Goal: Check status: Check status

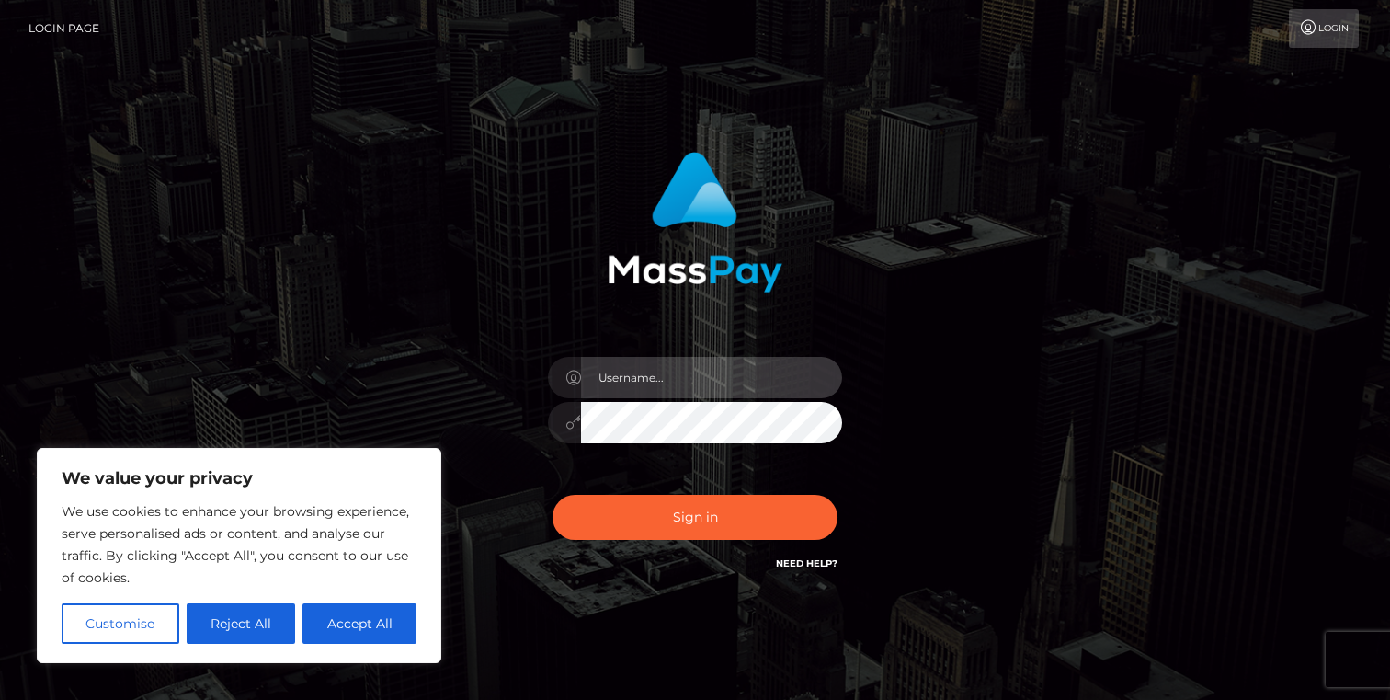
click at [722, 382] on input "text" at bounding box center [711, 377] width 261 height 41
type input "tim.Humangit"
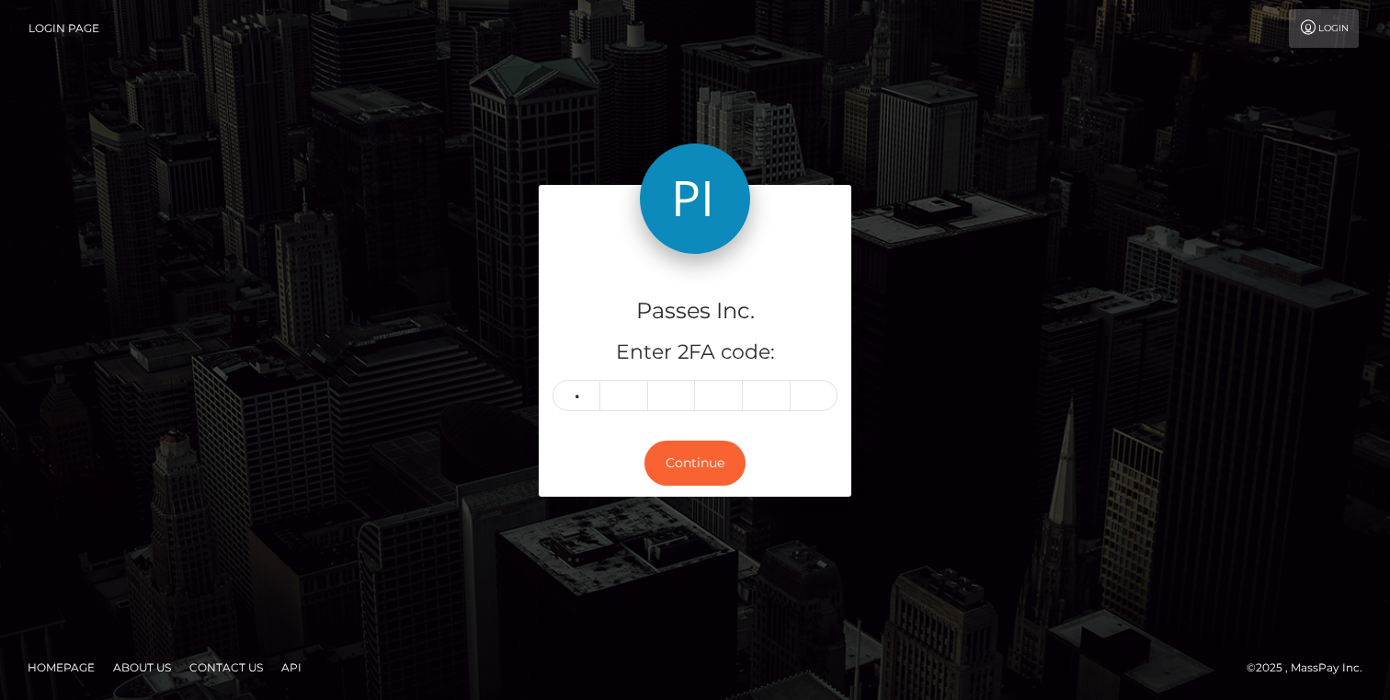
type input "9"
type input "4"
type input "9"
type input "0"
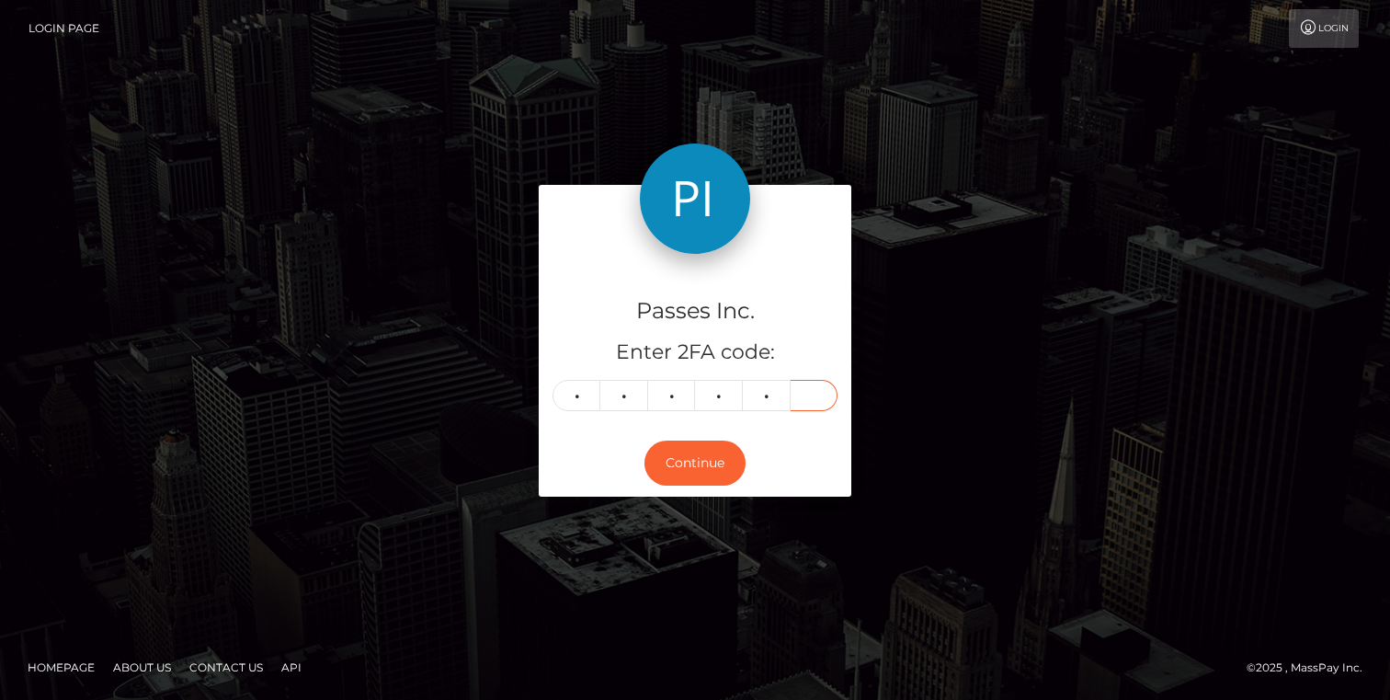
type input "2"
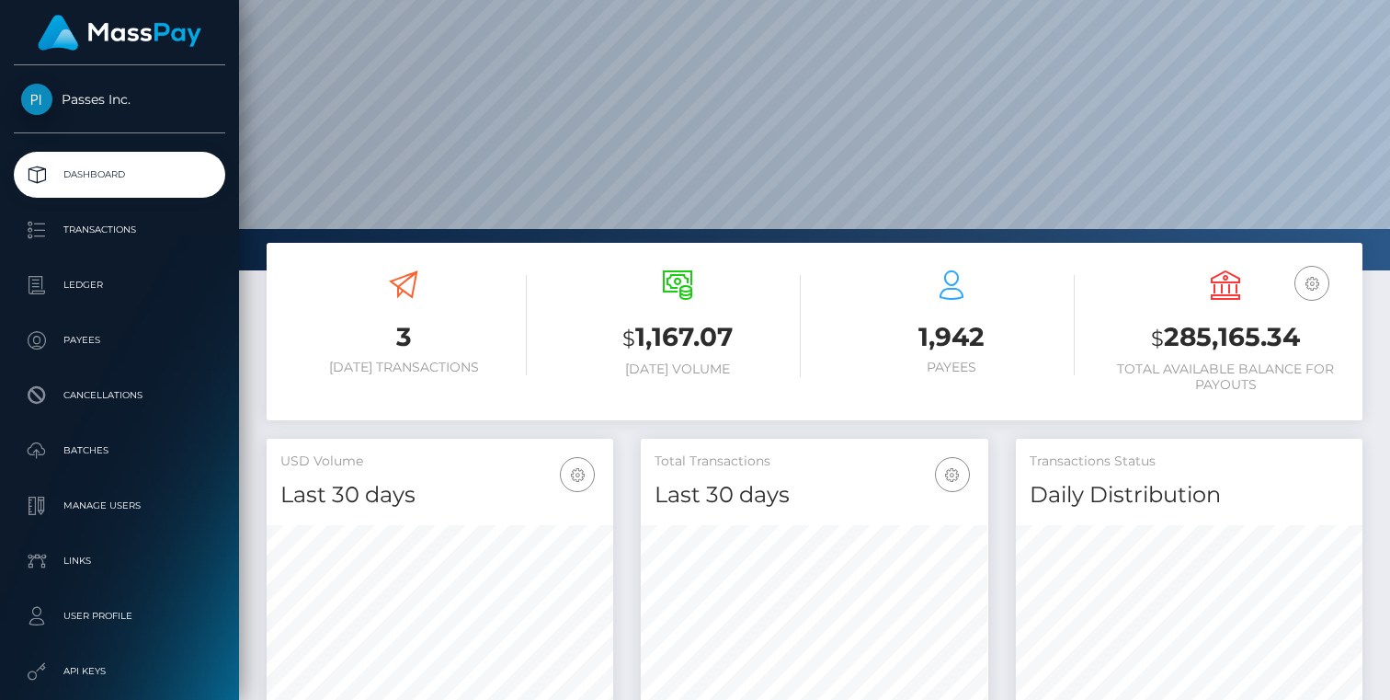
scroll to position [234, 0]
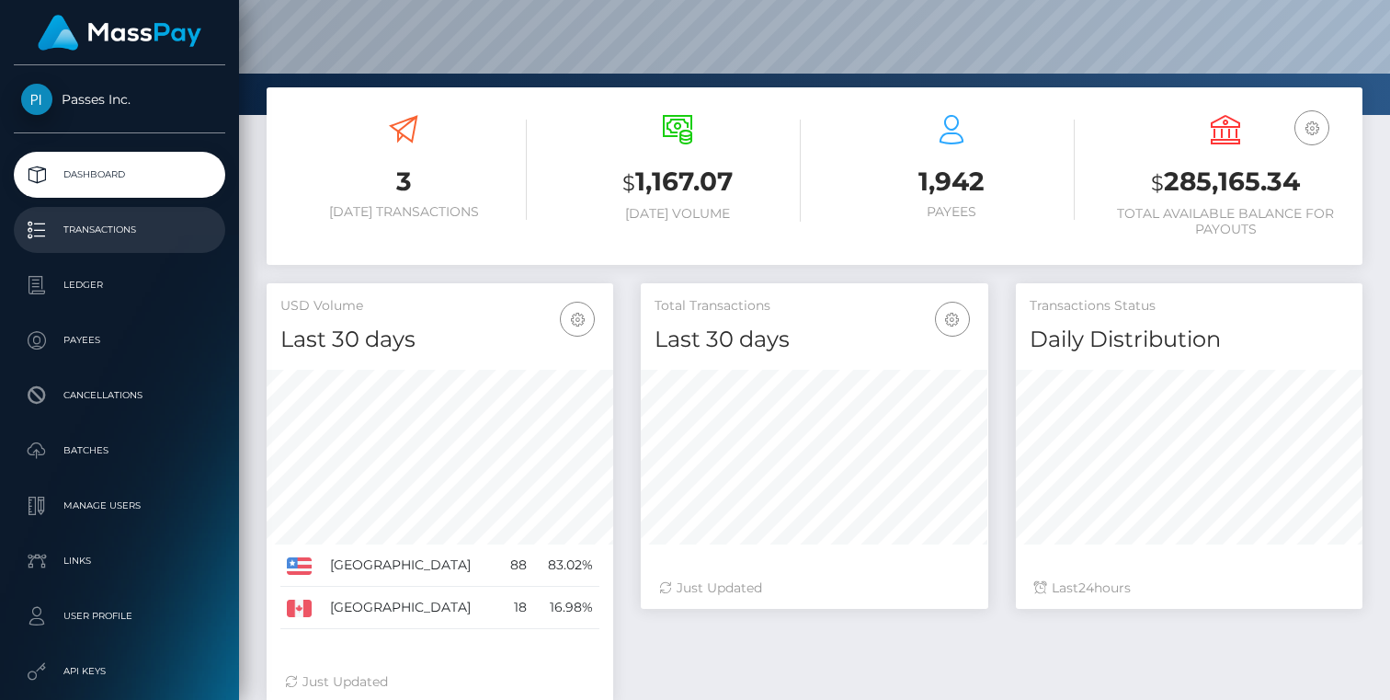
click at [63, 229] on p "Transactions" at bounding box center [119, 230] width 197 height 28
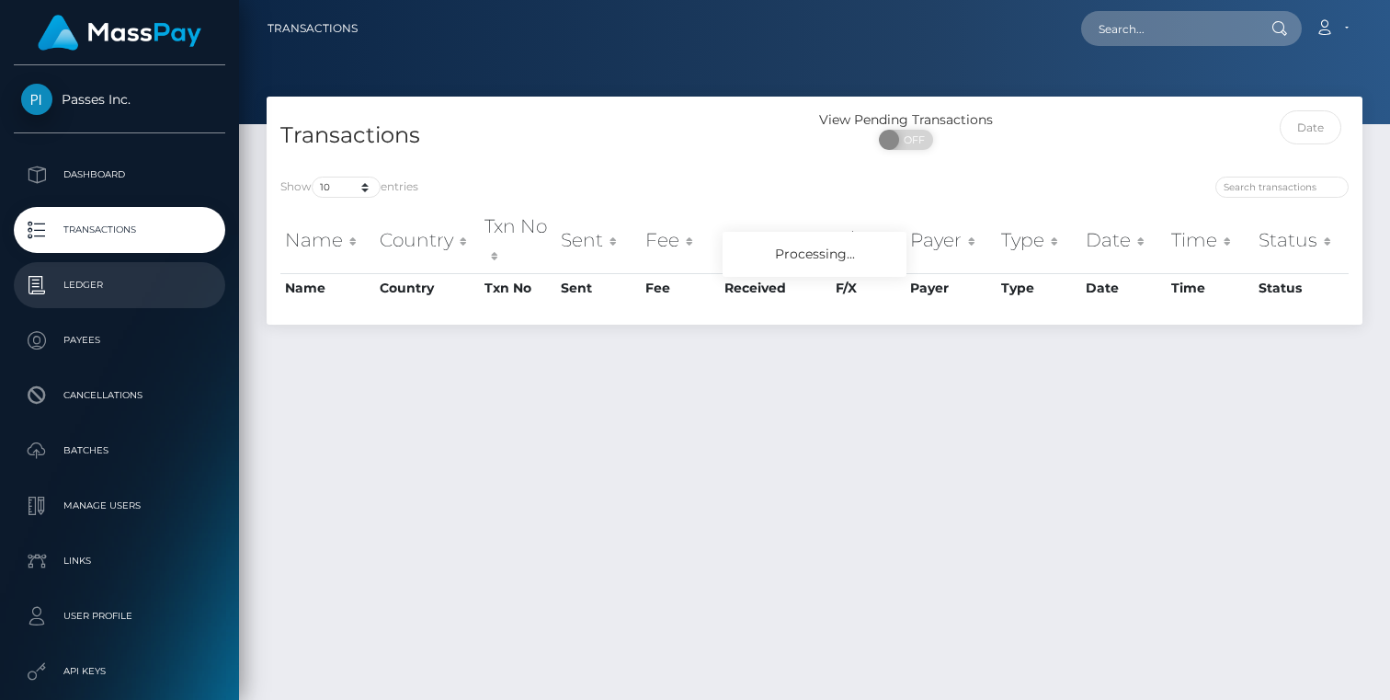
click at [68, 277] on p "Ledger" at bounding box center [119, 285] width 197 height 28
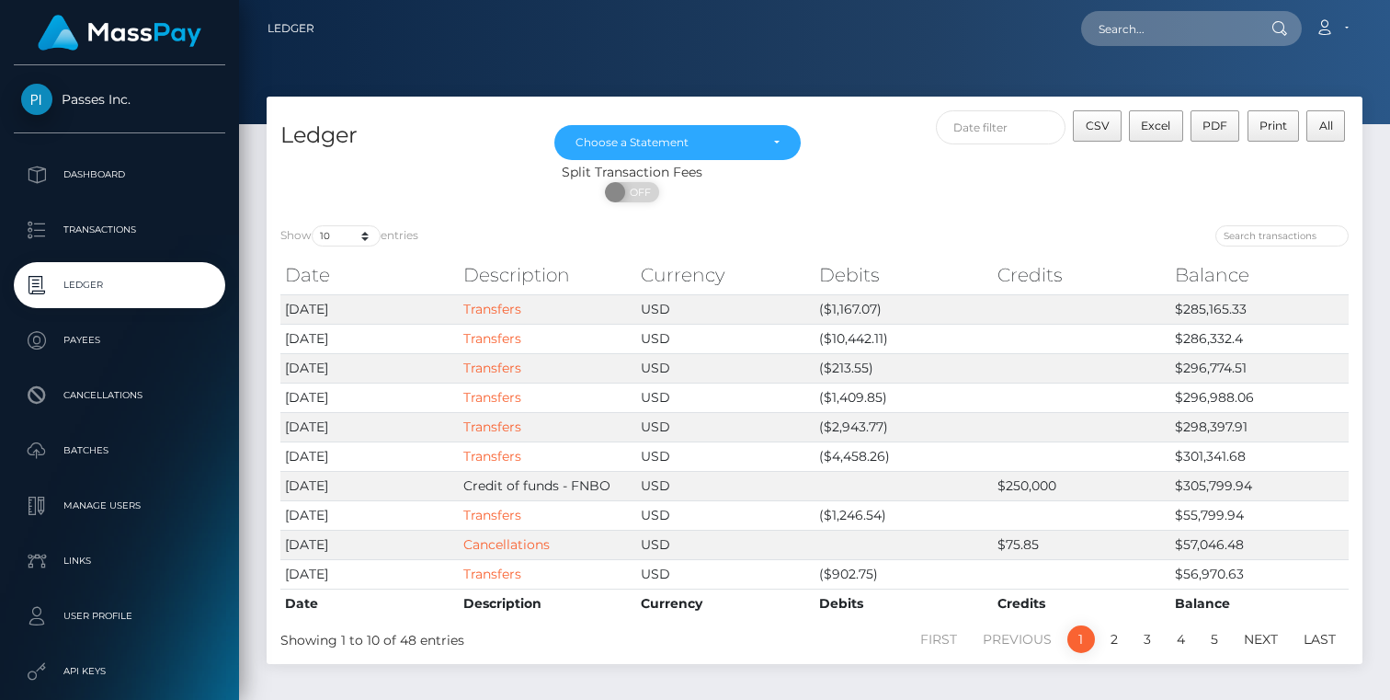
click at [92, 343] on p "Payees" at bounding box center [119, 340] width 197 height 28
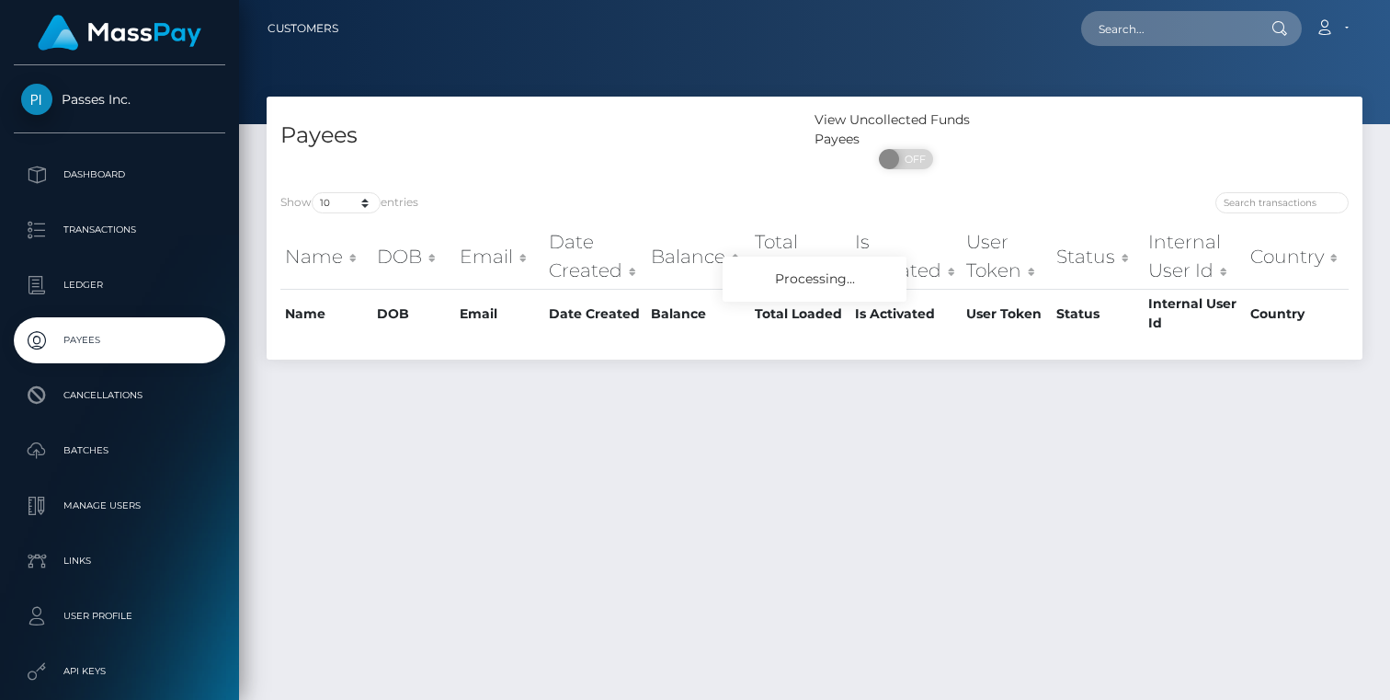
click at [107, 288] on p "Ledger" at bounding box center [119, 285] width 197 height 28
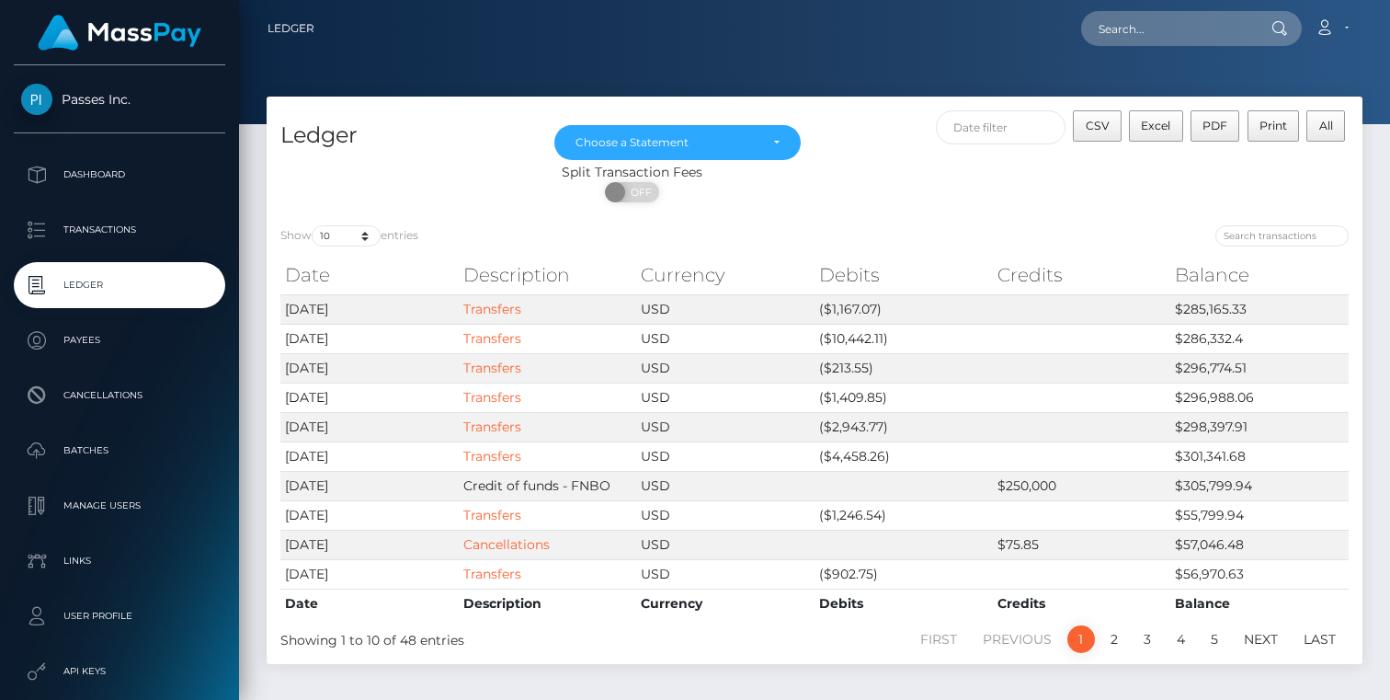
scroll to position [74, 0]
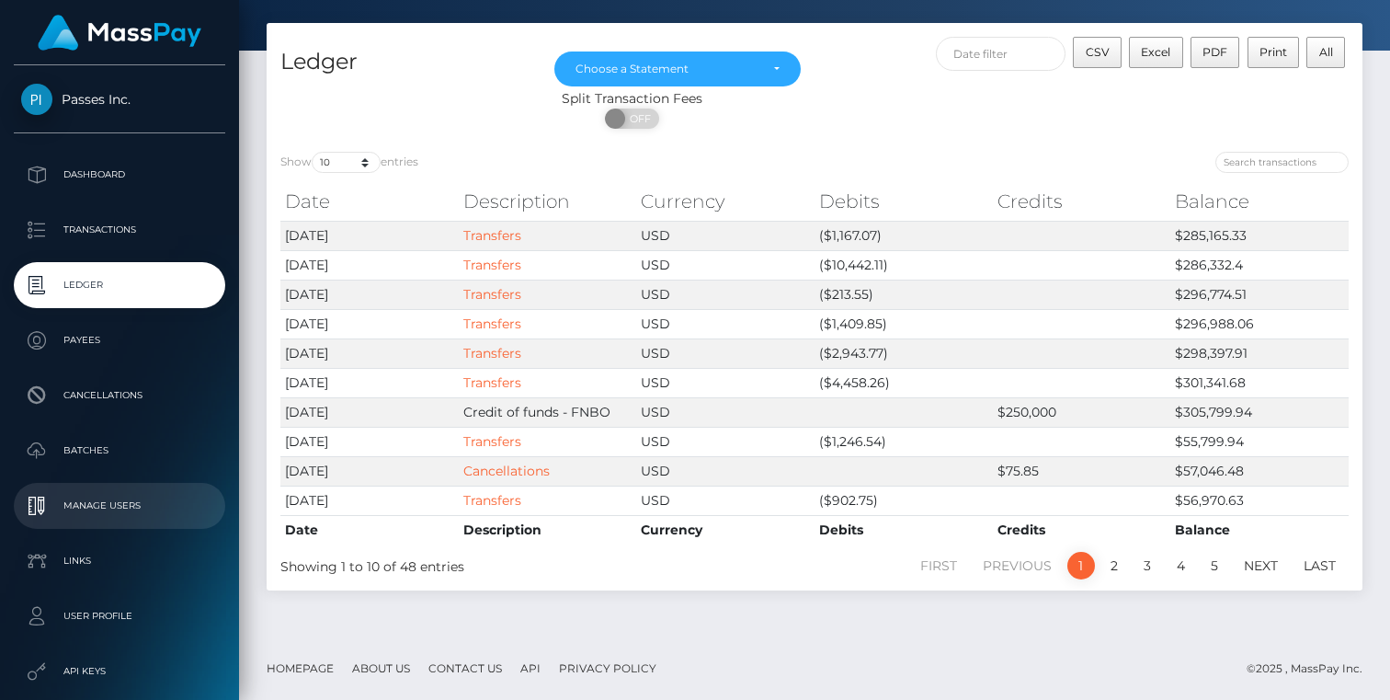
click at [91, 512] on p "Manage Users" at bounding box center [119, 506] width 197 height 28
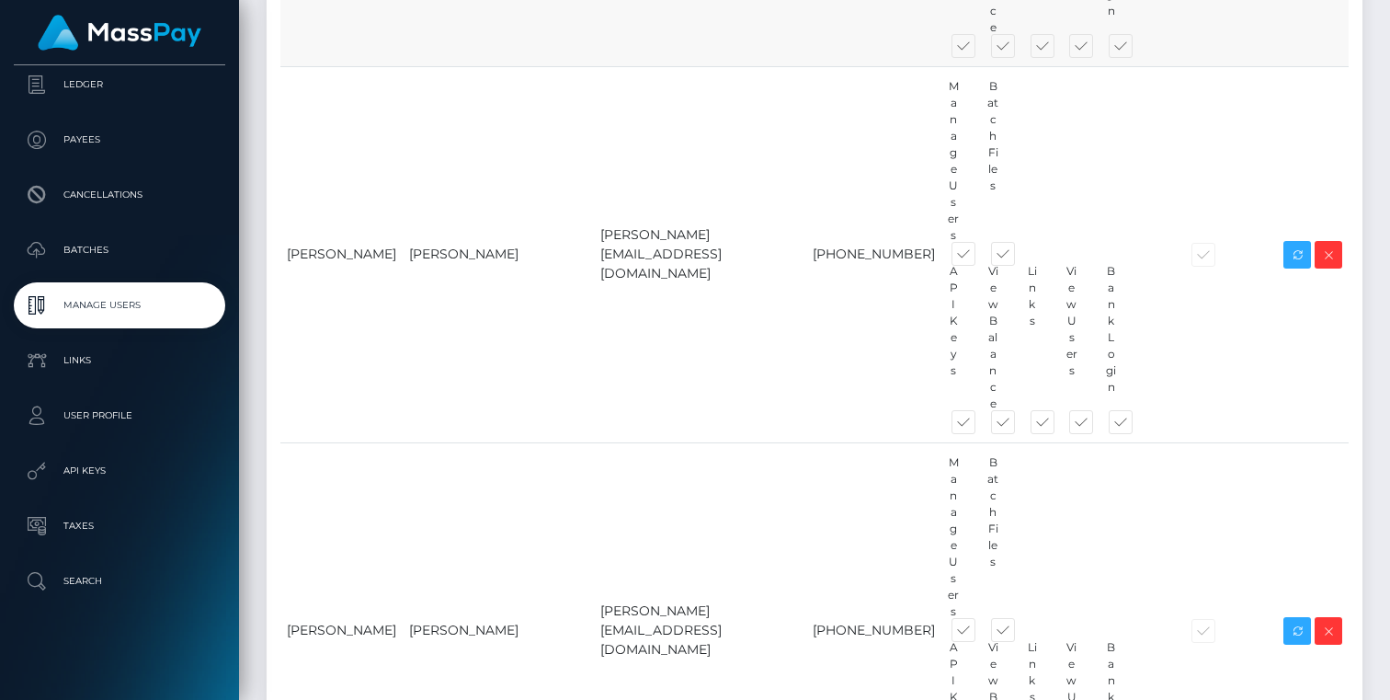
scroll to position [1065, 0]
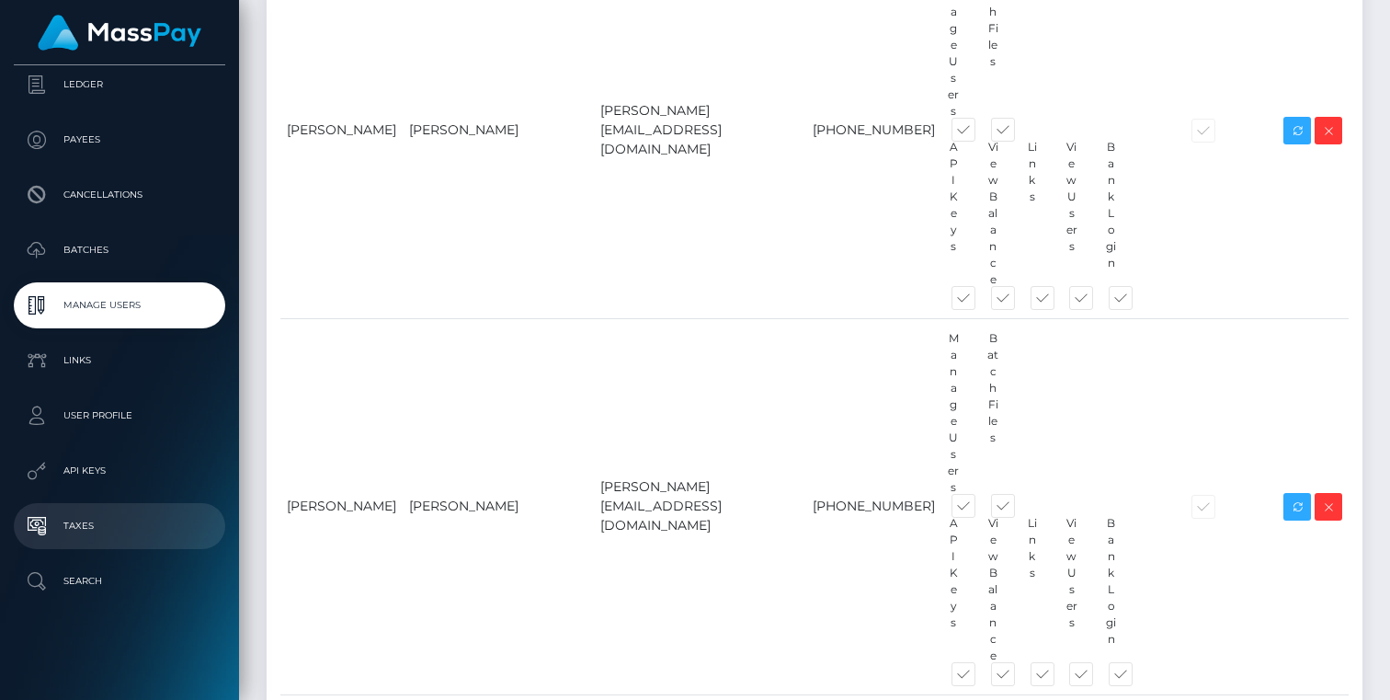
click at [83, 527] on p "Taxes" at bounding box center [119, 526] width 197 height 28
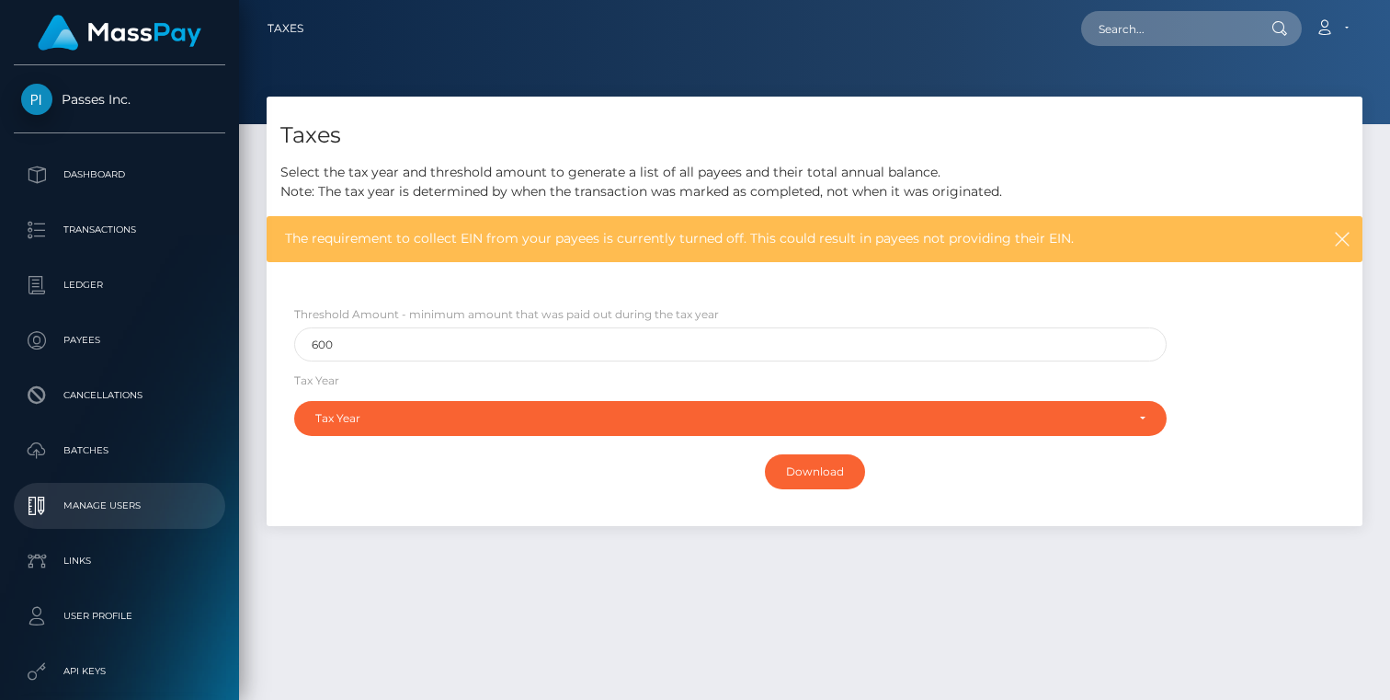
click at [101, 502] on p "Manage Users" at bounding box center [119, 506] width 197 height 28
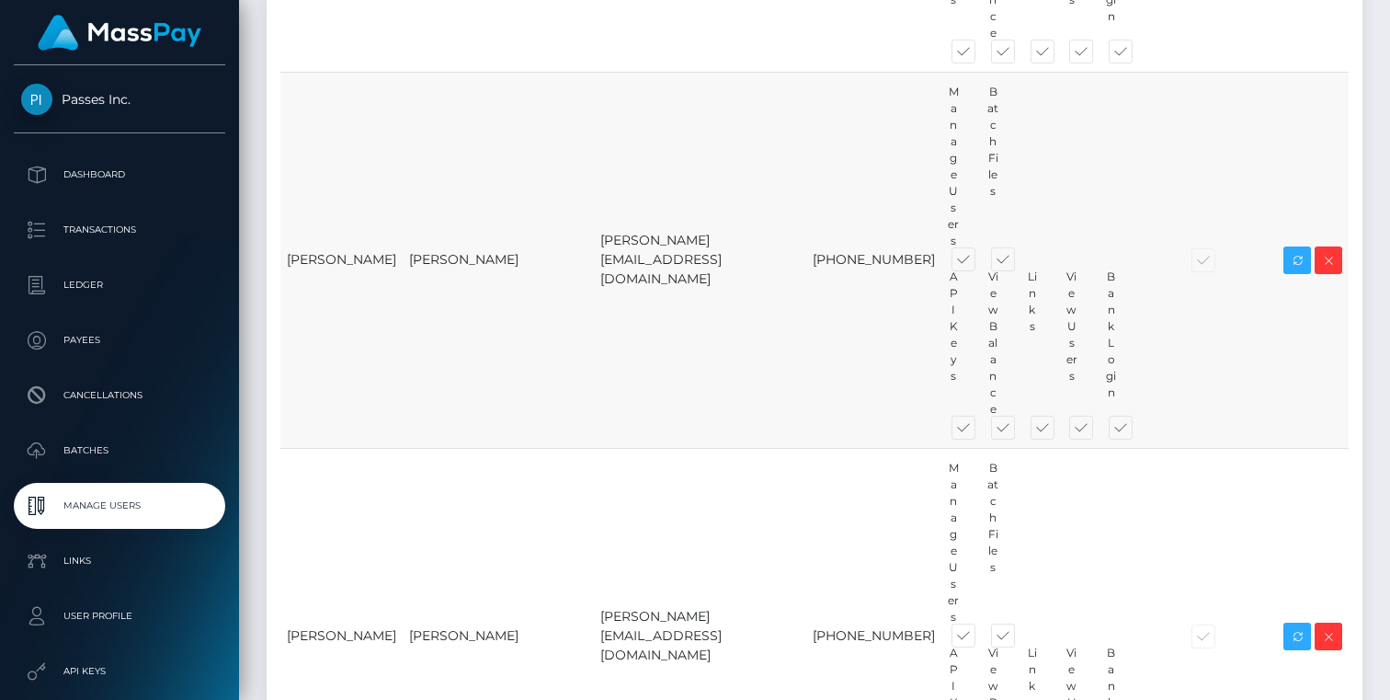
scroll to position [1065, 0]
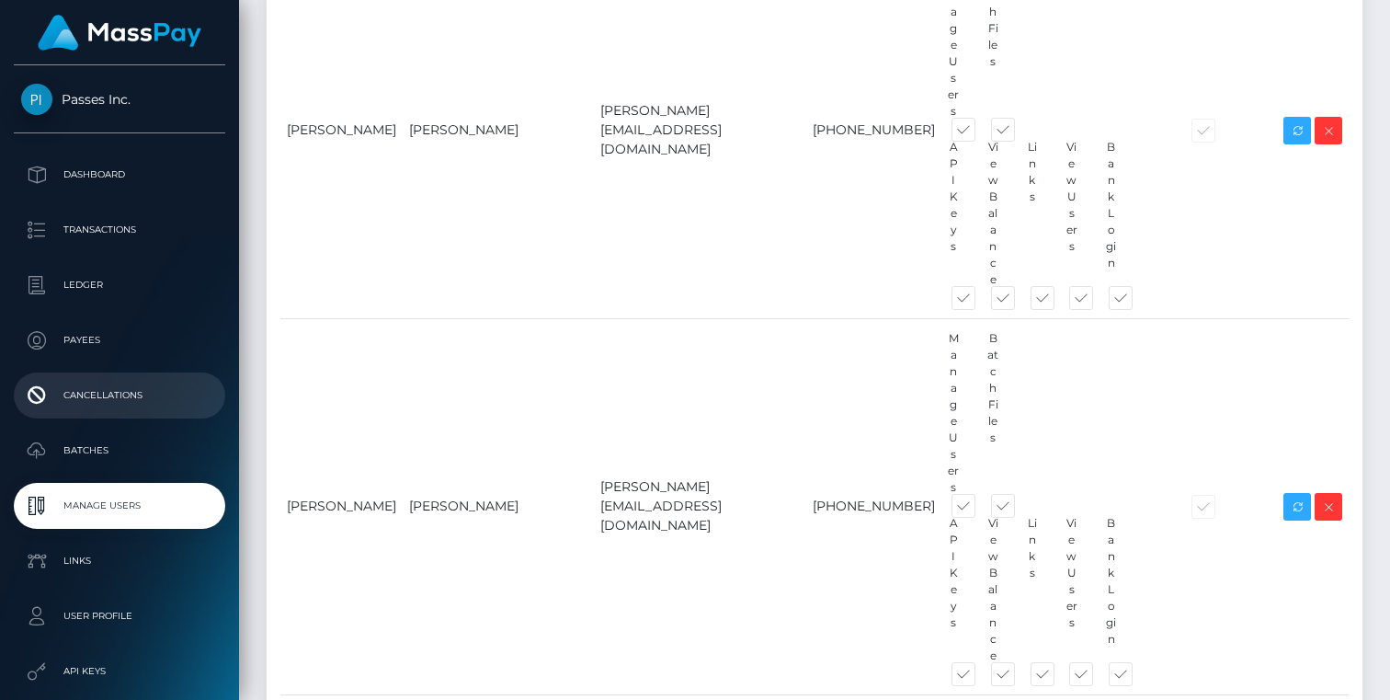
click at [88, 397] on p "Cancellations" at bounding box center [119, 396] width 197 height 28
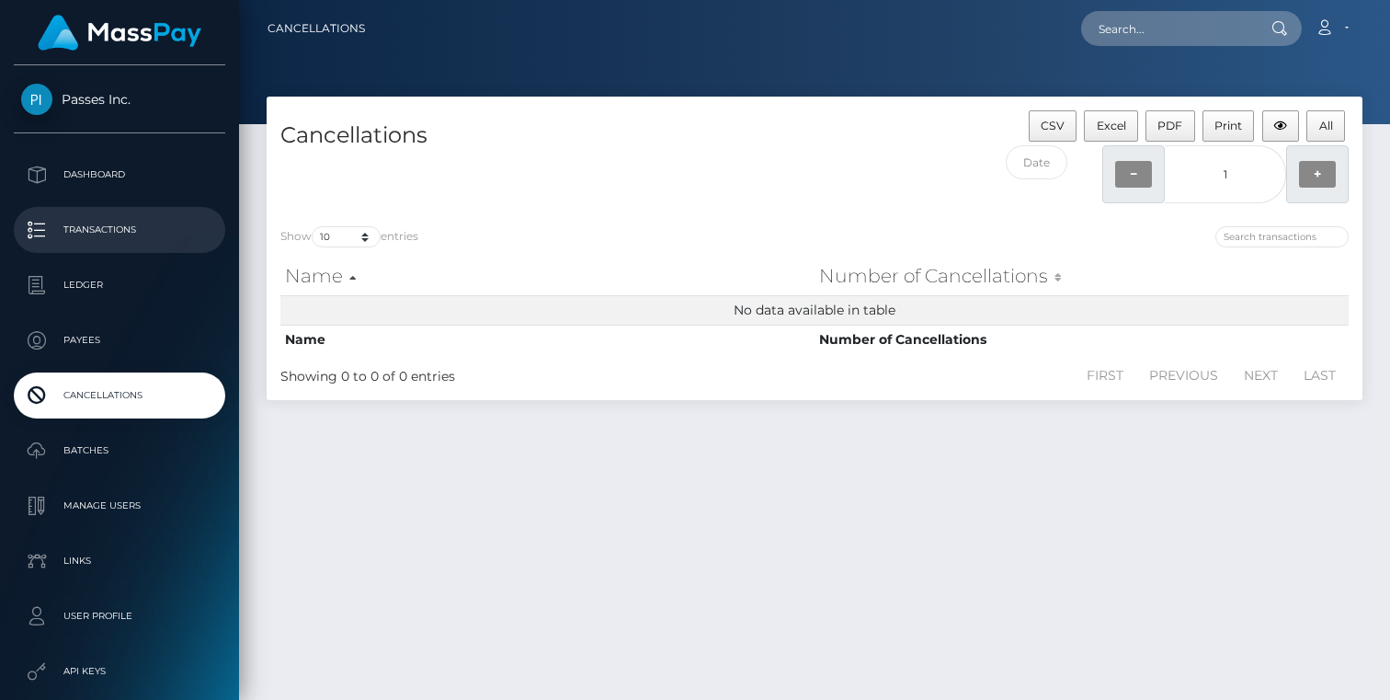
click at [120, 207] on li "Transactions" at bounding box center [119, 230] width 239 height 46
click at [114, 226] on p "Transactions" at bounding box center [119, 230] width 197 height 28
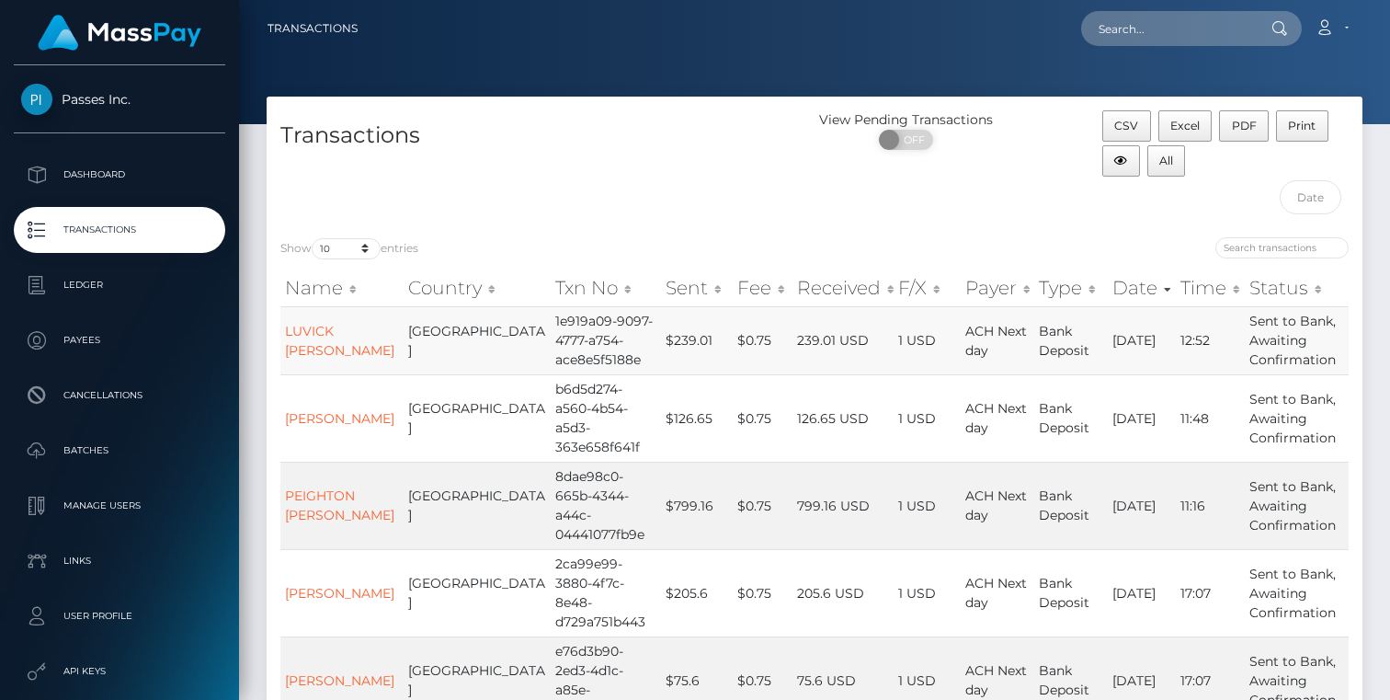
click at [1304, 339] on td "Sent to Bank, Awaiting Confirmation" at bounding box center [1297, 340] width 104 height 68
click at [320, 343] on link "LUVICK [PERSON_NAME]" at bounding box center [339, 341] width 109 height 36
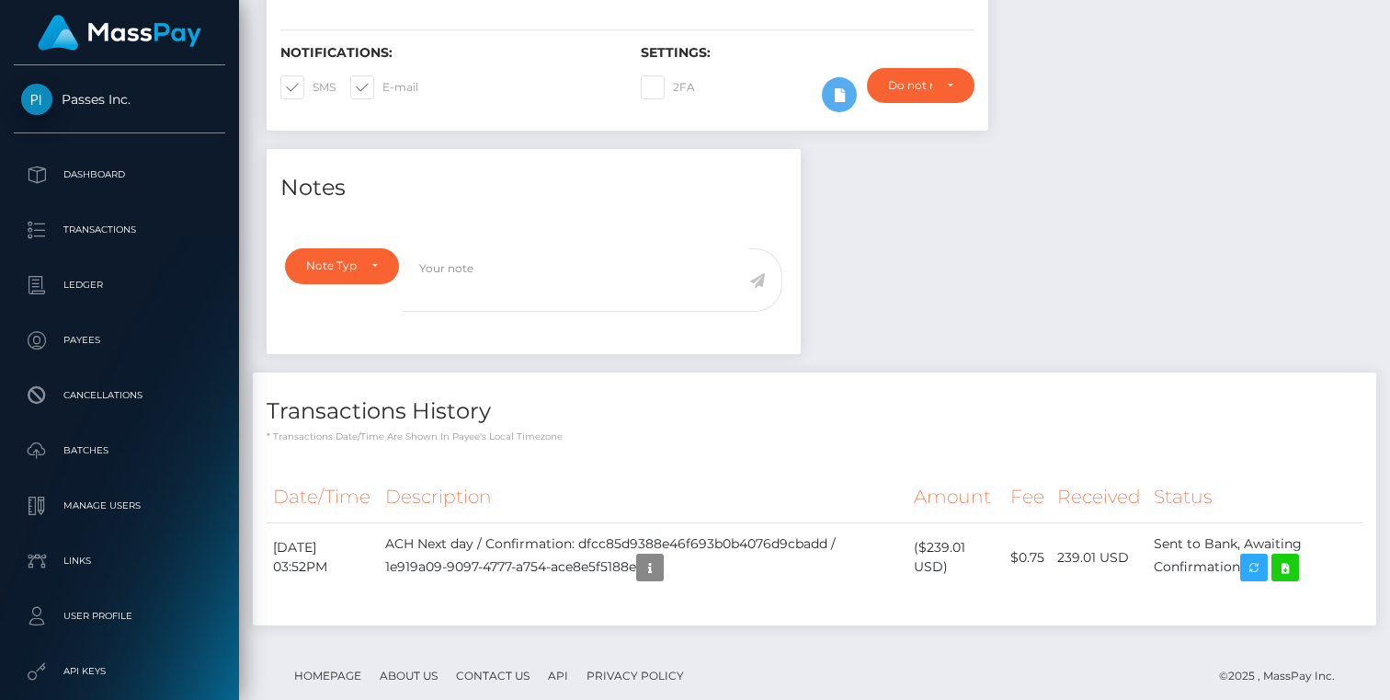
scroll to position [499, 0]
